Goal: Task Accomplishment & Management: Complete application form

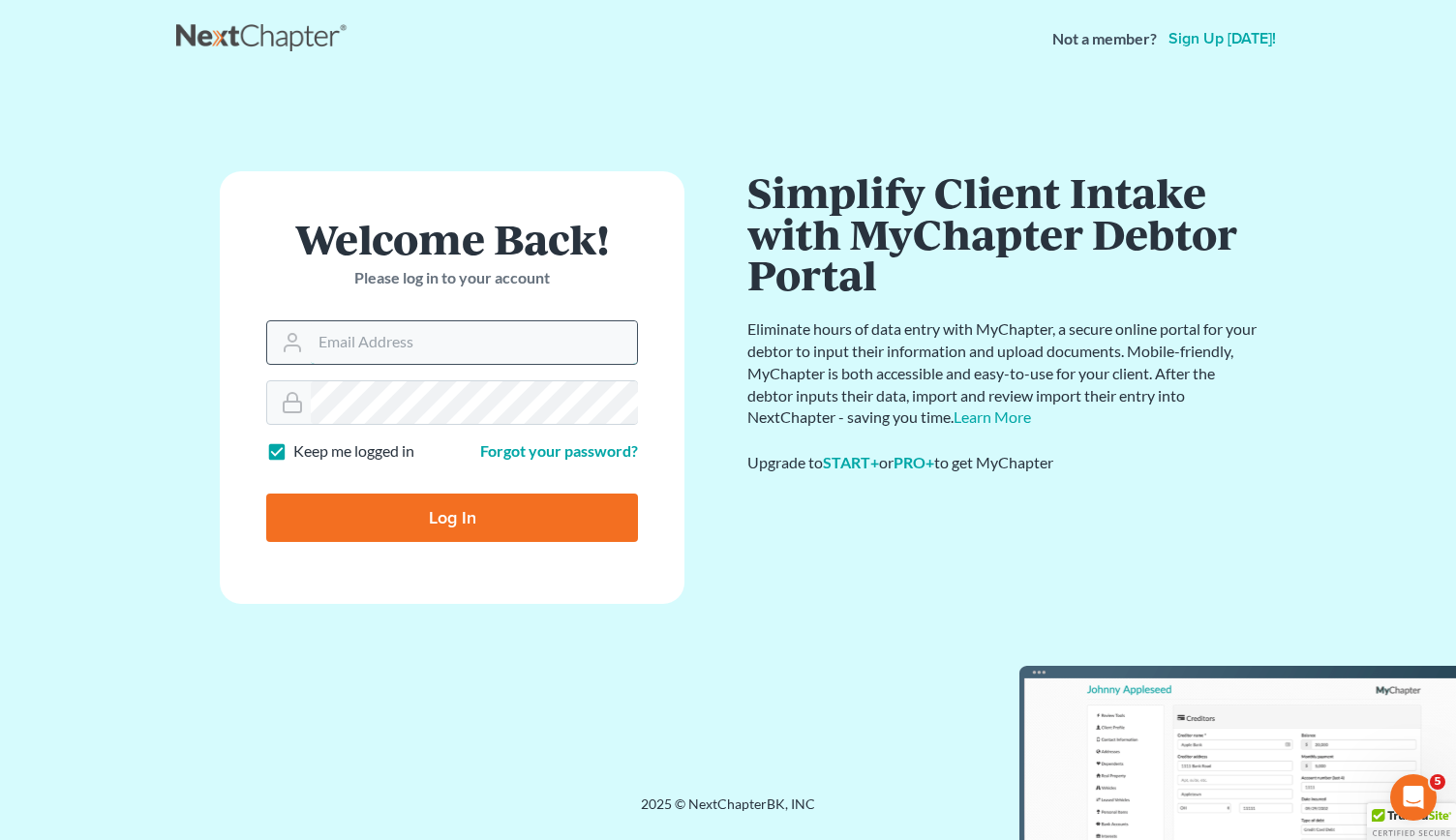
click at [406, 340] on input "Email Address" at bounding box center [474, 342] width 326 height 43
type input "[PERSON_NAME][EMAIL_ADDRESS][DOMAIN_NAME]"
type input "Thinking..."
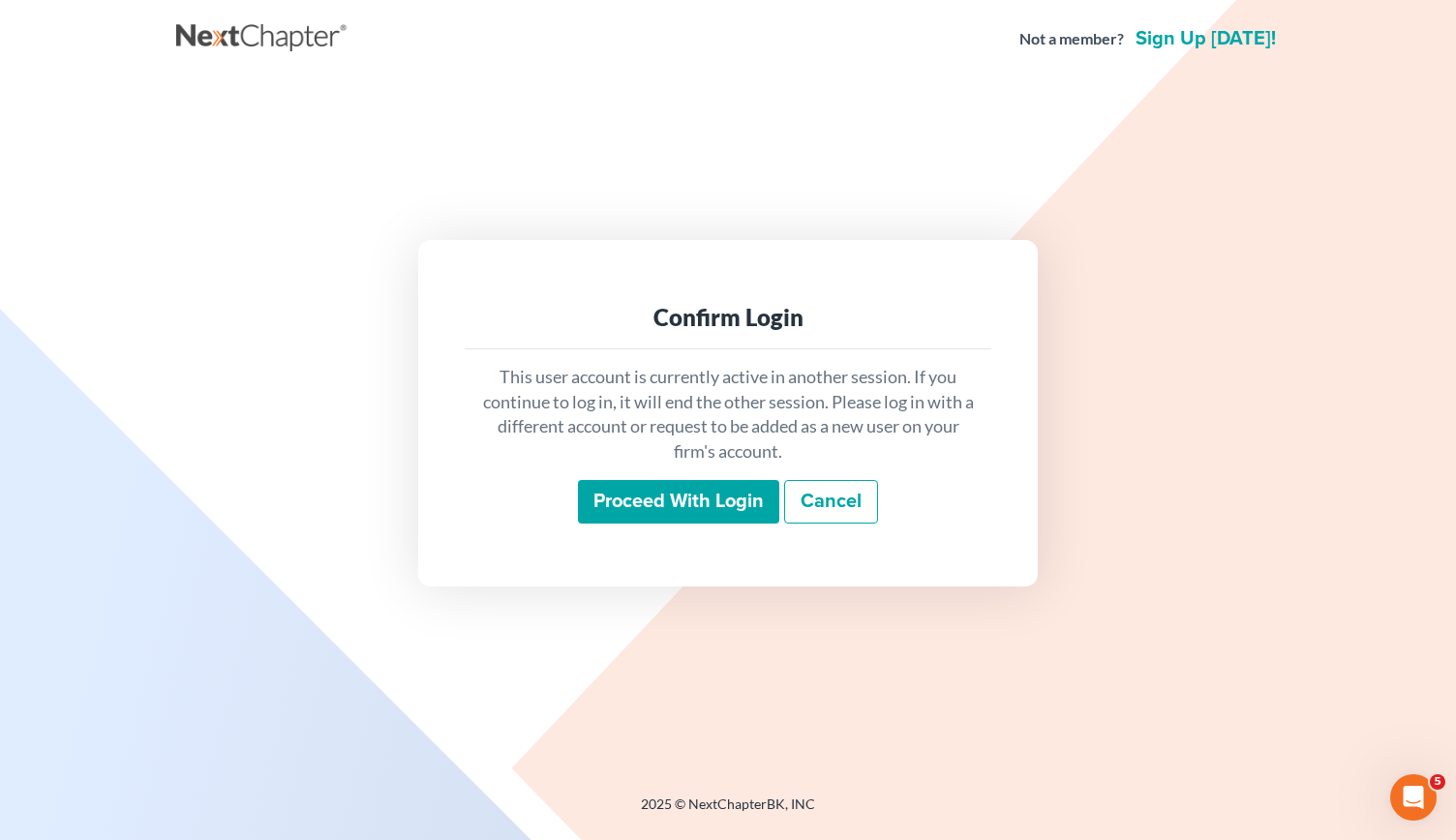
click at [604, 502] on input "Proceed with login" at bounding box center [678, 502] width 202 height 45
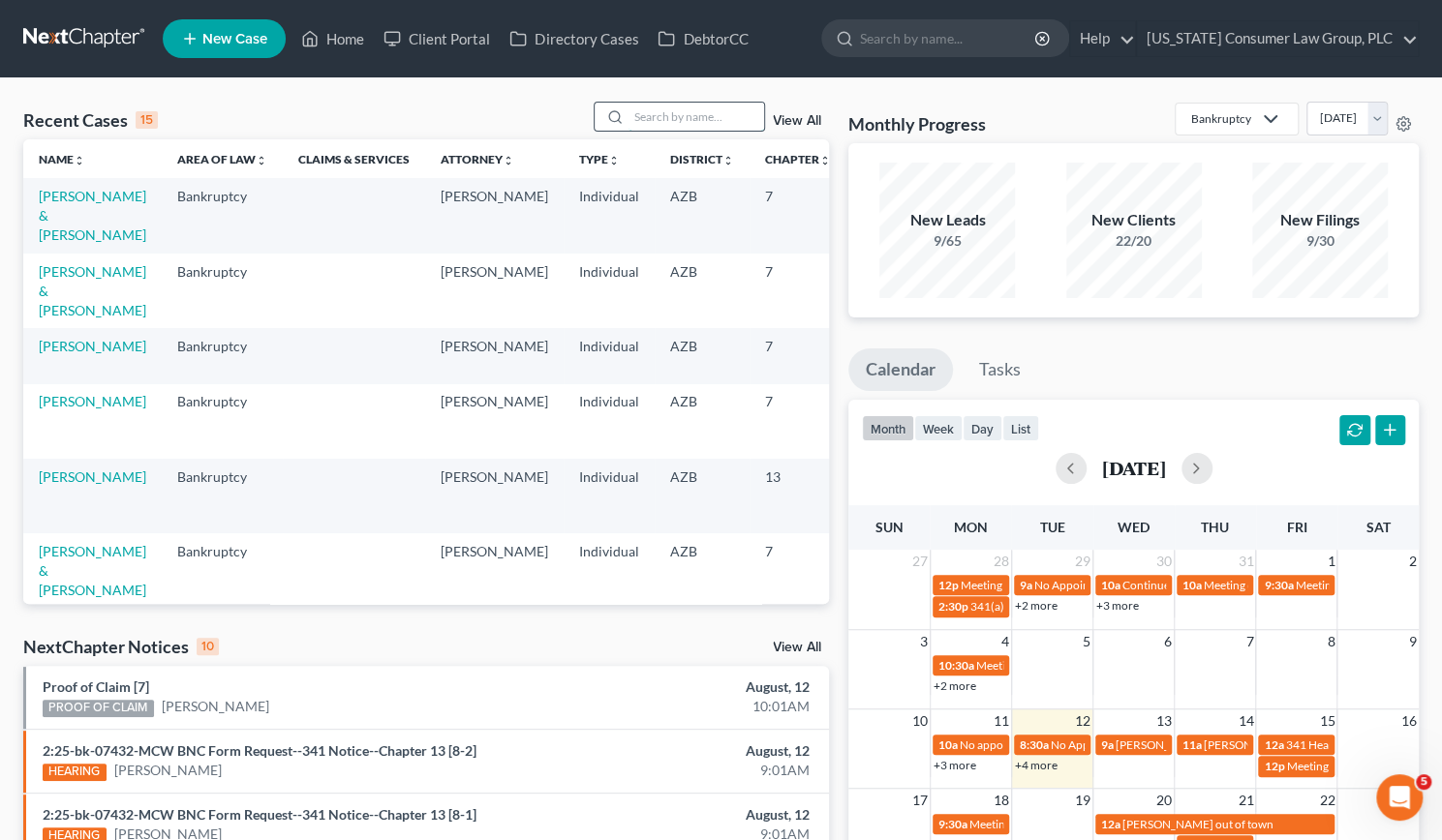
click at [669, 117] on input "search" at bounding box center [696, 116] width 135 height 28
click at [72, 317] on td "[PERSON_NAME] & [PERSON_NAME]" at bounding box center [91, 290] width 138 height 75
click at [69, 318] on link "[PERSON_NAME] & [PERSON_NAME]" at bounding box center [92, 291] width 107 height 56
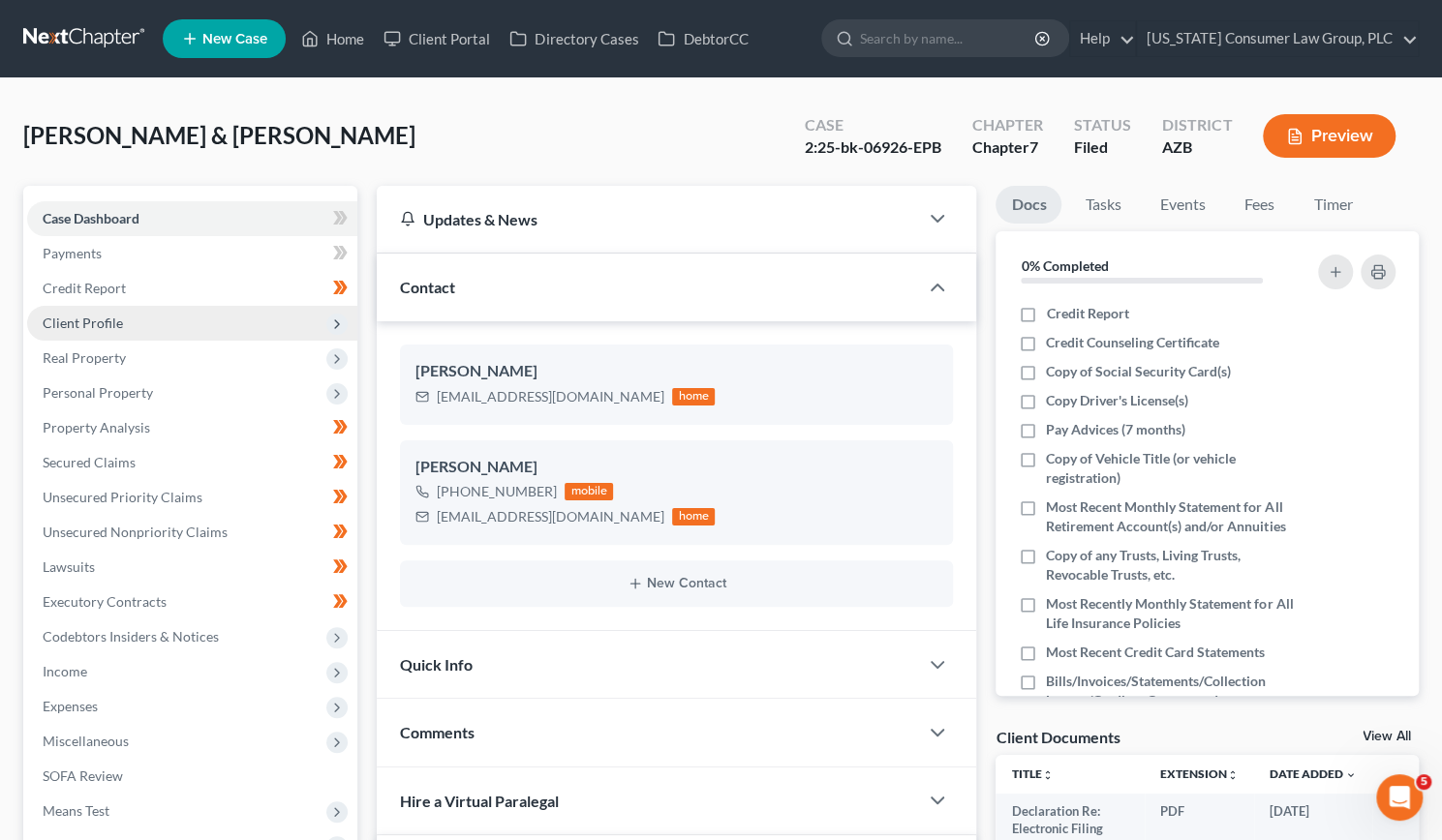
click at [76, 324] on span "Client Profile" at bounding box center [83, 323] width 81 height 17
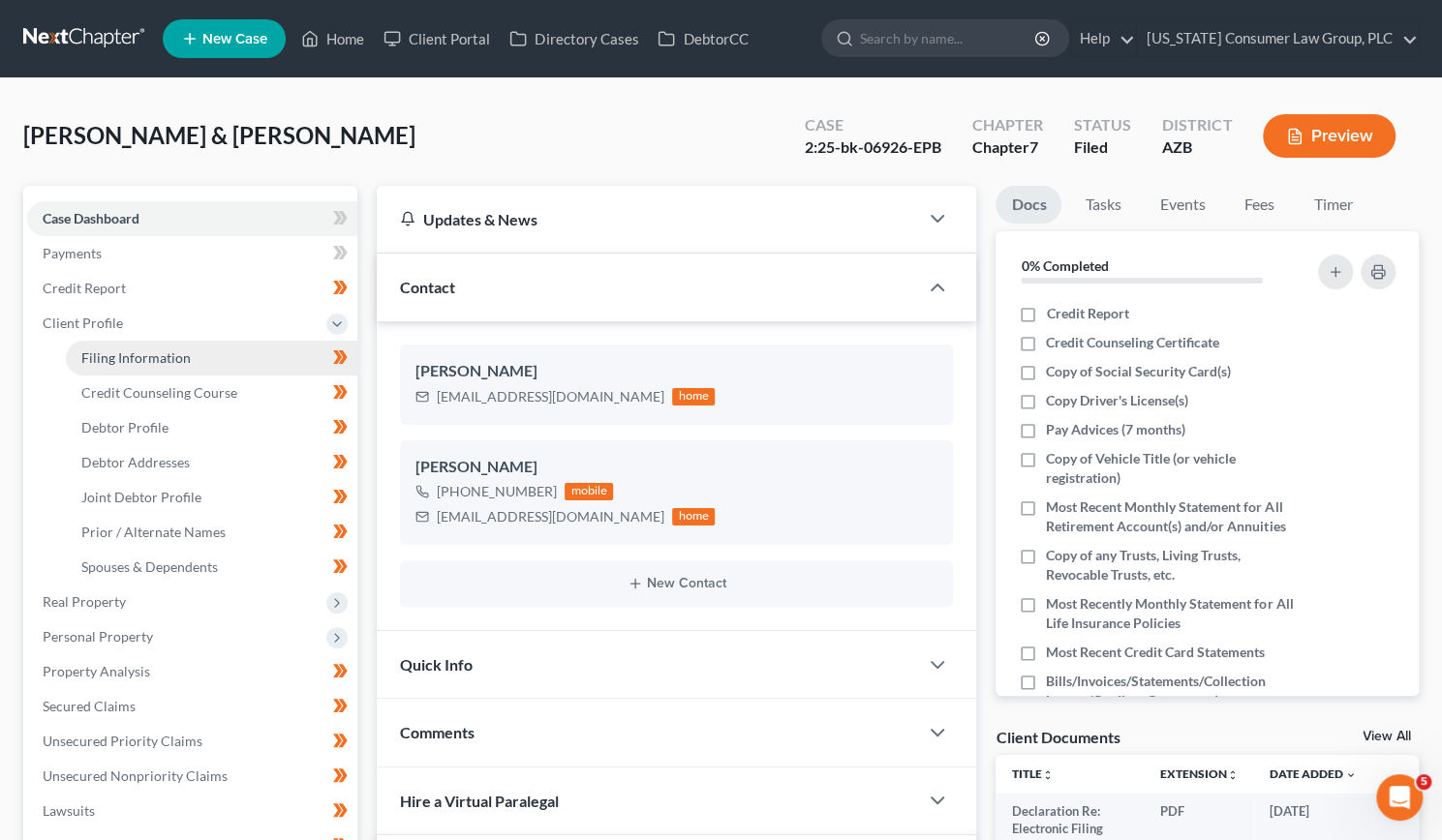
click at [124, 364] on span "Filing Information" at bounding box center [136, 358] width 109 height 17
select select "1"
select select "0"
select select "3"
